Goal: Transaction & Acquisition: Purchase product/service

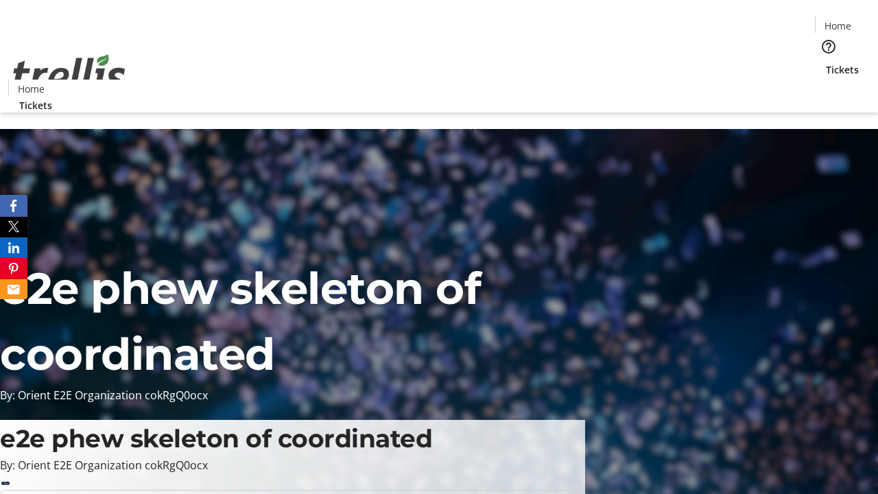
click at [826, 62] on span "Tickets" at bounding box center [842, 69] width 33 height 14
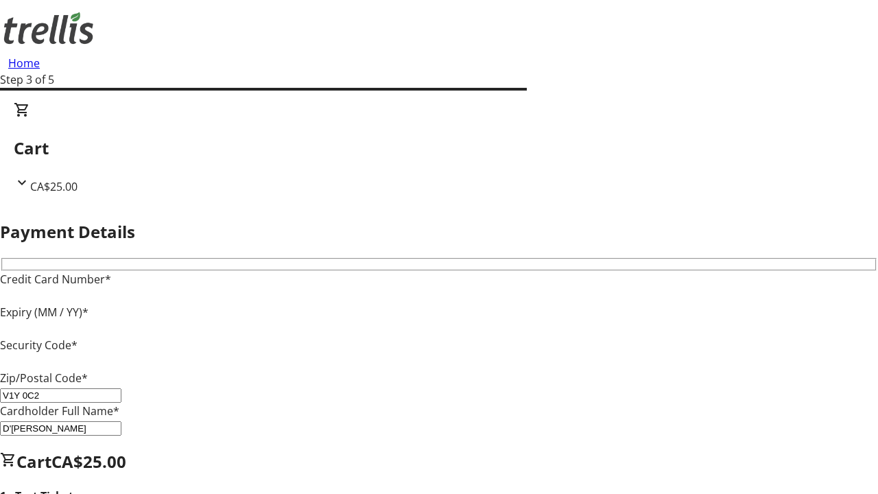
type input "V1Y 0C2"
